Goal: Subscribe to service/newsletter

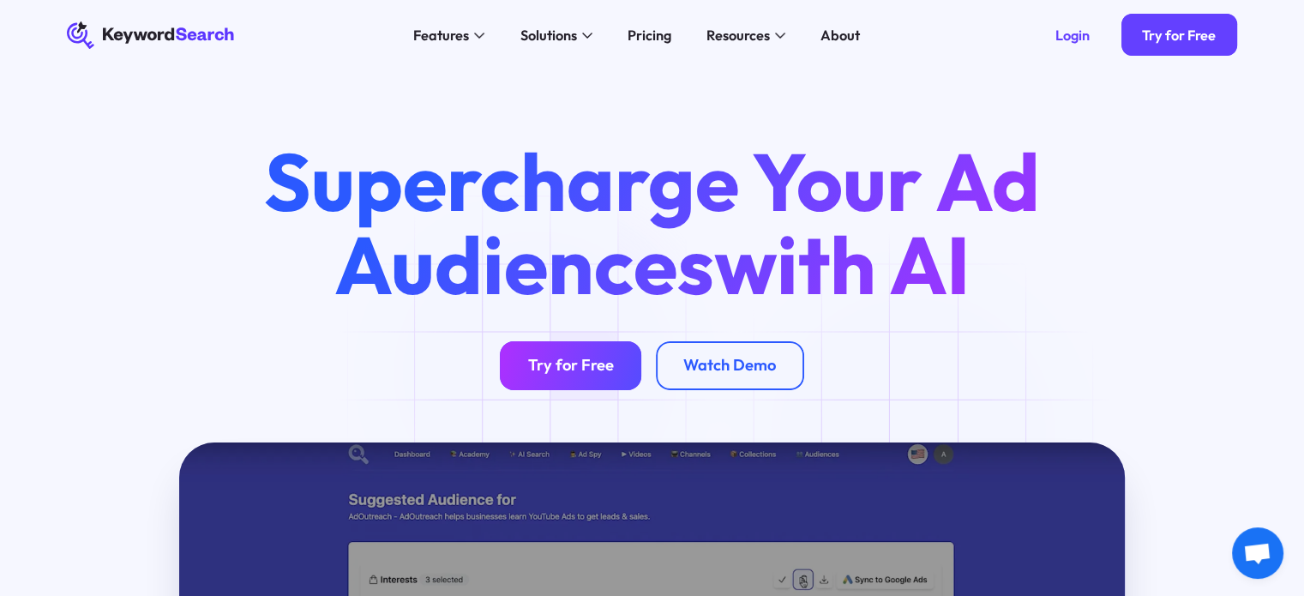
click at [541, 373] on div "Try for Free" at bounding box center [571, 366] width 86 height 20
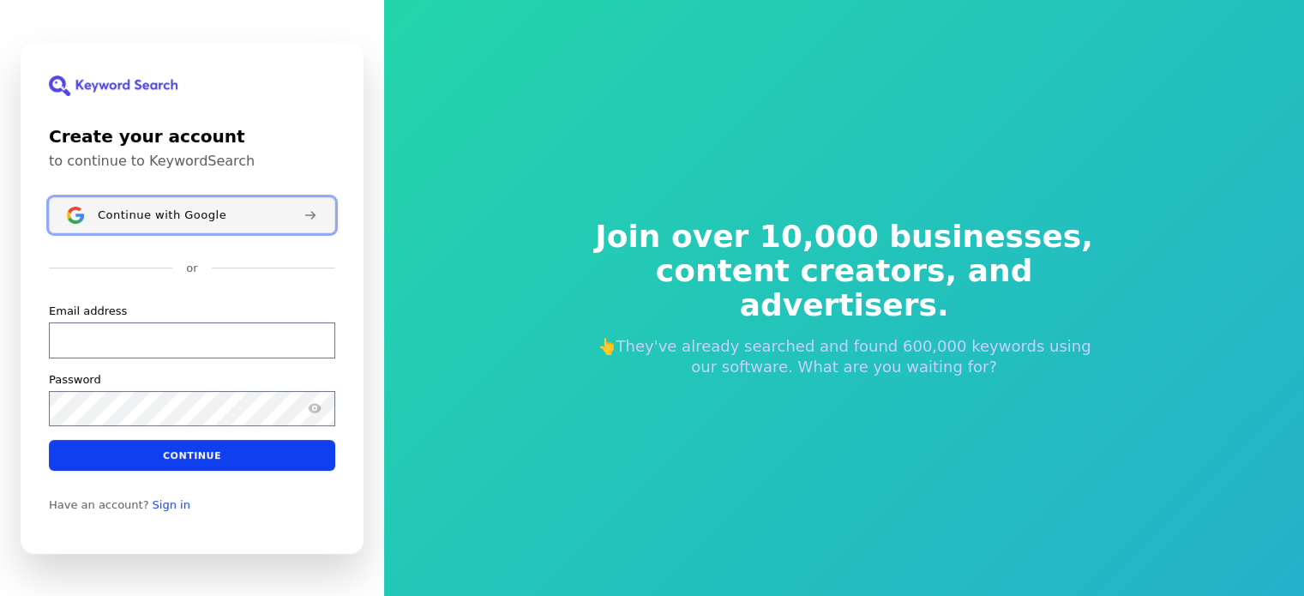
click at [153, 208] on span "Continue with Google" at bounding box center [162, 215] width 129 height 14
